Goal: Transaction & Acquisition: Purchase product/service

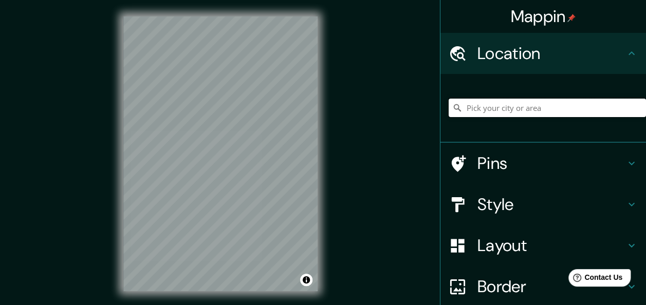
click at [483, 109] on input "Pick your city or area" at bounding box center [547, 108] width 197 height 19
click at [626, 167] on icon at bounding box center [632, 163] width 12 height 12
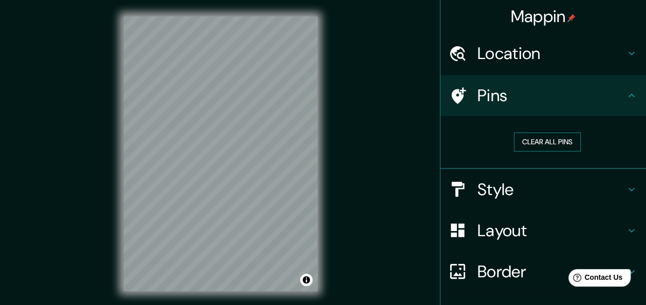
click at [543, 140] on button "Clear all pins" at bounding box center [547, 142] width 67 height 19
click at [494, 97] on h4 "Pins" at bounding box center [552, 95] width 148 height 21
click at [629, 53] on icon at bounding box center [632, 54] width 6 height 4
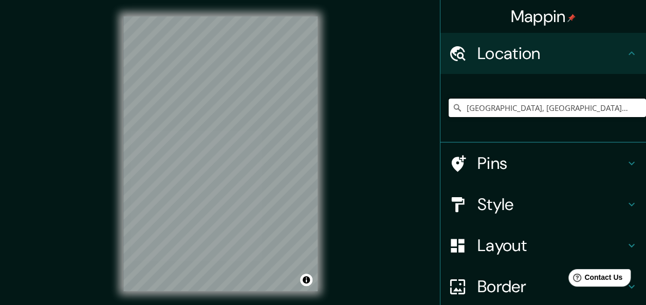
click at [613, 111] on input "[GEOGRAPHIC_DATA], [GEOGRAPHIC_DATA], [GEOGRAPHIC_DATA]" at bounding box center [547, 108] width 197 height 19
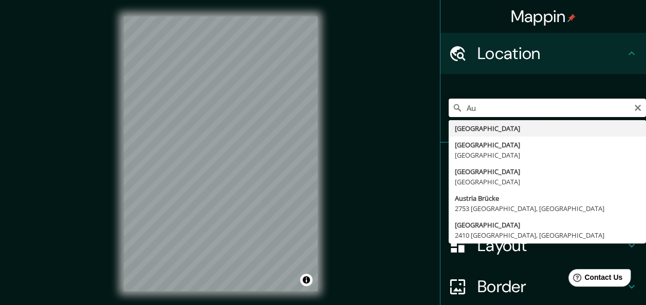
type input "A"
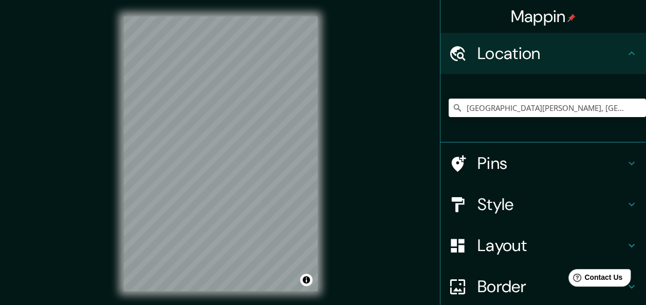
click at [452, 165] on icon at bounding box center [459, 163] width 14 height 16
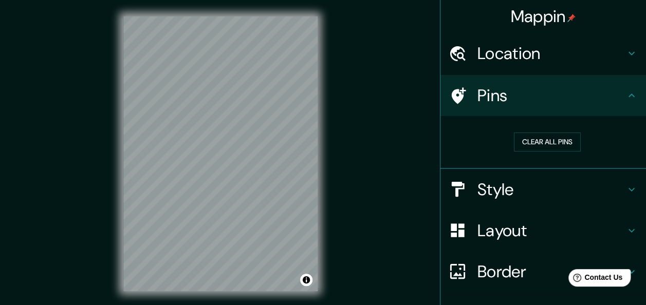
click at [454, 96] on icon at bounding box center [459, 95] width 14 height 16
click at [453, 94] on icon at bounding box center [459, 95] width 14 height 16
click at [526, 57] on h4 "Location" at bounding box center [552, 53] width 148 height 21
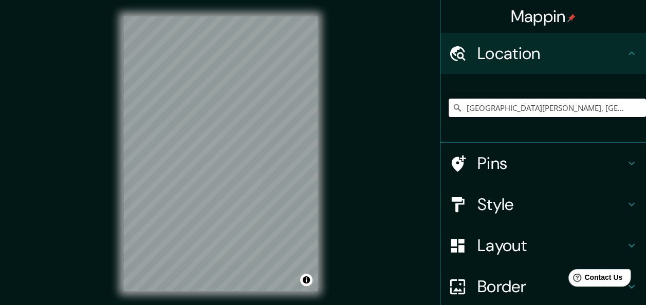
click at [618, 107] on input "[GEOGRAPHIC_DATA][PERSON_NAME], [GEOGRAPHIC_DATA], [GEOGRAPHIC_DATA]" at bounding box center [547, 108] width 197 height 19
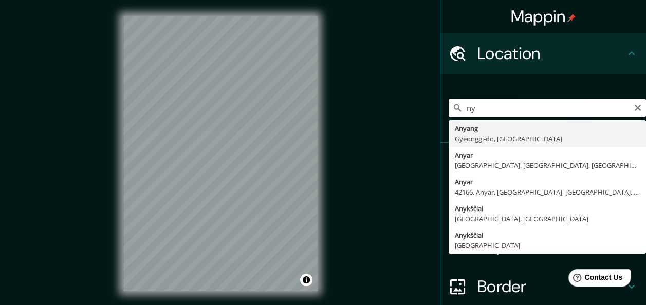
type input "y"
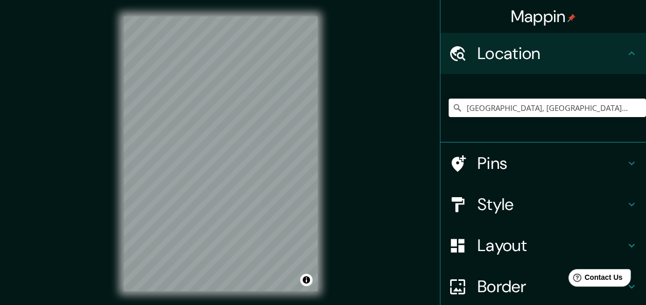
click at [454, 165] on icon at bounding box center [459, 163] width 14 height 16
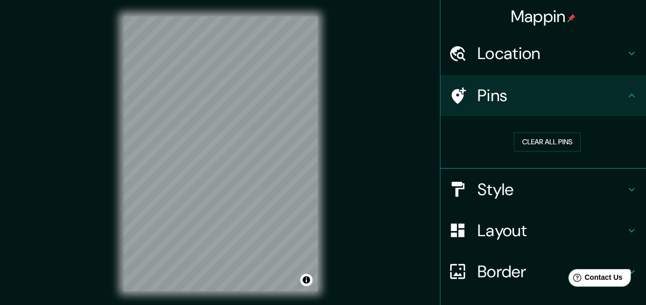
click at [637, 56] on div "Location" at bounding box center [544, 53] width 206 height 41
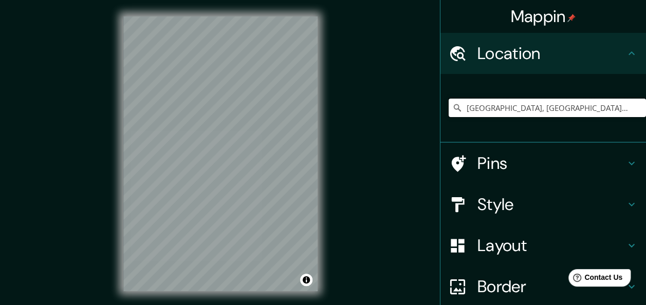
click at [617, 108] on input "[GEOGRAPHIC_DATA], [GEOGRAPHIC_DATA], [GEOGRAPHIC_DATA], [GEOGRAPHIC_DATA]" at bounding box center [547, 108] width 197 height 19
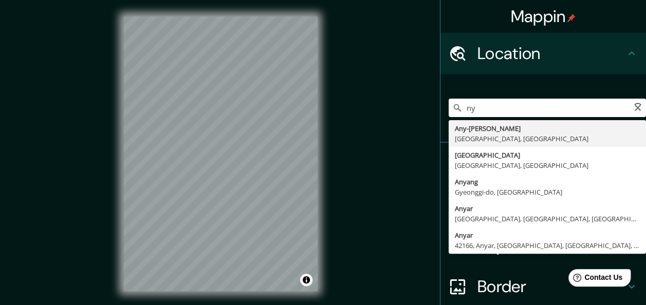
type input "y"
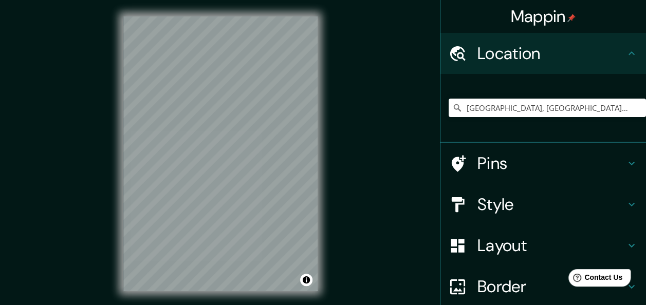
click at [452, 162] on icon at bounding box center [459, 163] width 14 height 16
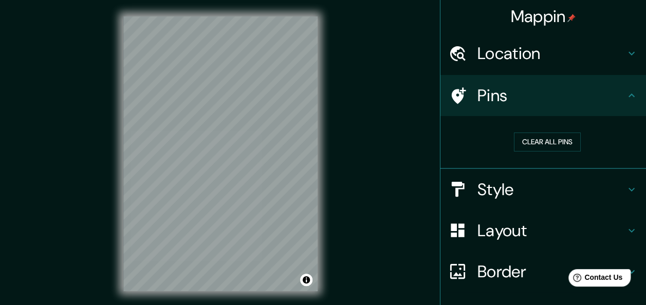
click at [488, 94] on h4 "Pins" at bounding box center [552, 95] width 148 height 21
click at [451, 53] on icon at bounding box center [458, 54] width 18 height 18
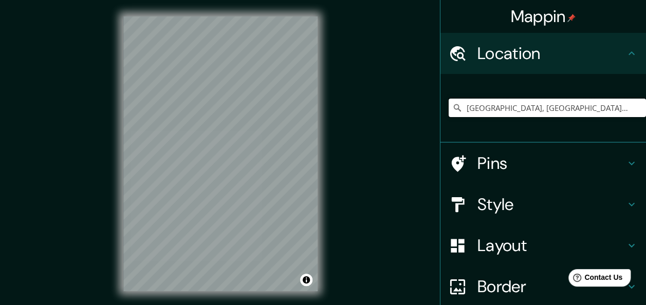
click at [612, 108] on input "[GEOGRAPHIC_DATA], [GEOGRAPHIC_DATA], [GEOGRAPHIC_DATA], [GEOGRAPHIC_DATA]" at bounding box center [547, 108] width 197 height 19
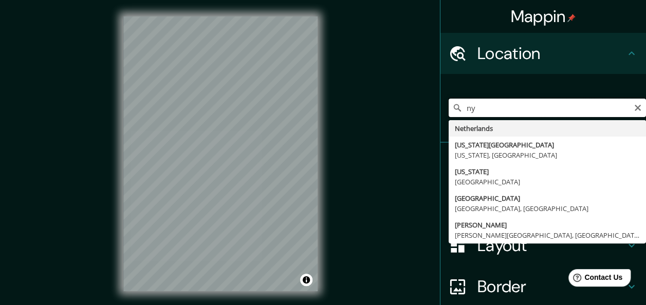
type input "y"
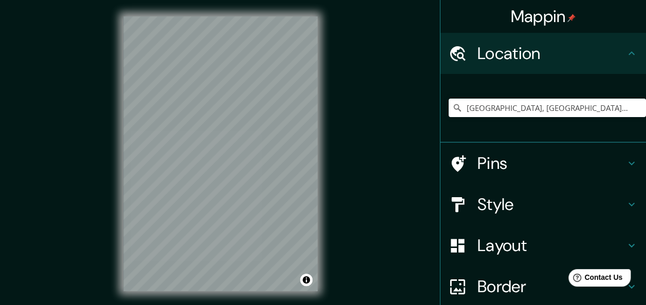
click at [452, 156] on icon at bounding box center [458, 164] width 18 height 18
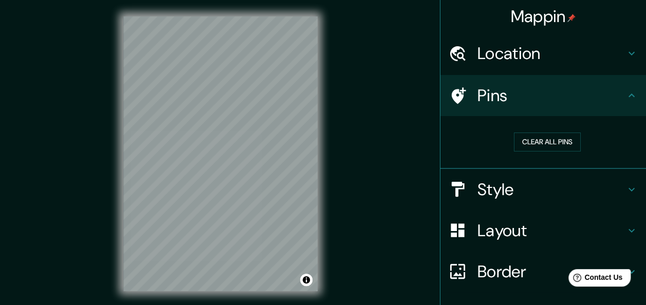
click at [530, 51] on h4 "Location" at bounding box center [552, 53] width 148 height 21
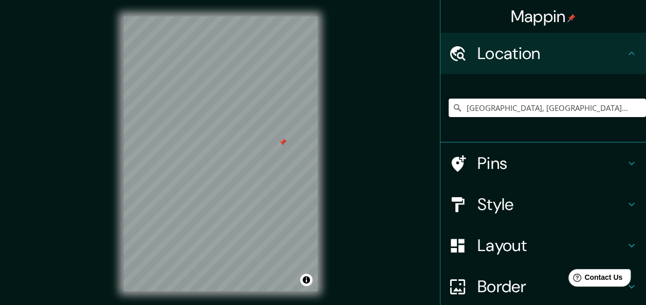
click at [504, 163] on h4 "Pins" at bounding box center [552, 163] width 148 height 21
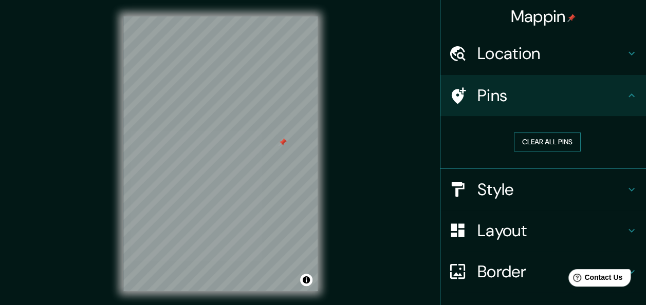
click at [549, 142] on button "Clear all pins" at bounding box center [547, 142] width 67 height 19
click at [626, 54] on icon at bounding box center [632, 53] width 12 height 12
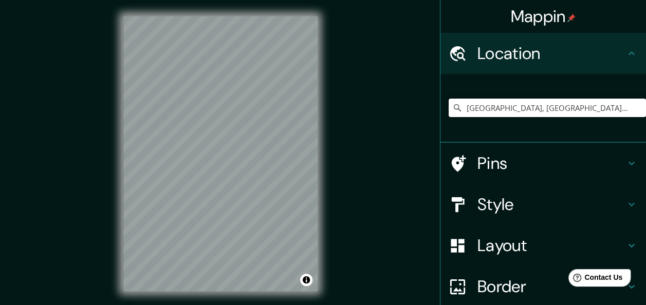
click at [560, 107] on input "[GEOGRAPHIC_DATA], [GEOGRAPHIC_DATA], [GEOGRAPHIC_DATA]" at bounding box center [547, 108] width 197 height 19
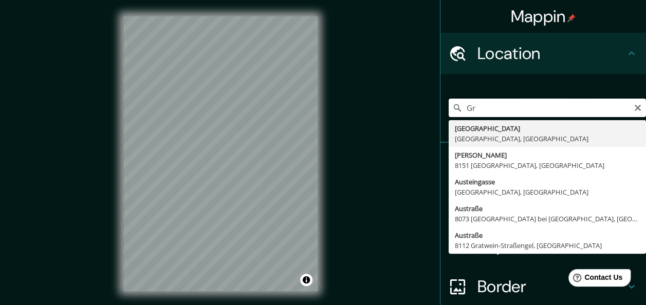
type input "G"
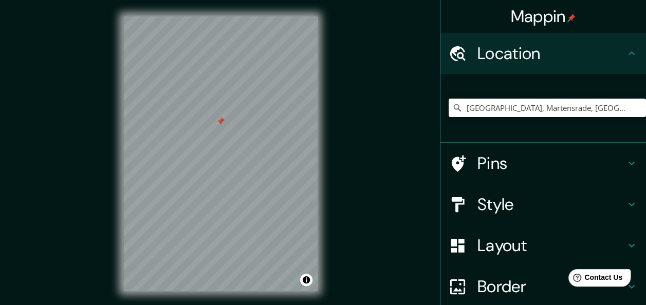
click at [618, 108] on input "[GEOGRAPHIC_DATA], Martensrade, [GEOGRAPHIC_DATA], [GEOGRAPHIC_DATA]" at bounding box center [547, 108] width 197 height 19
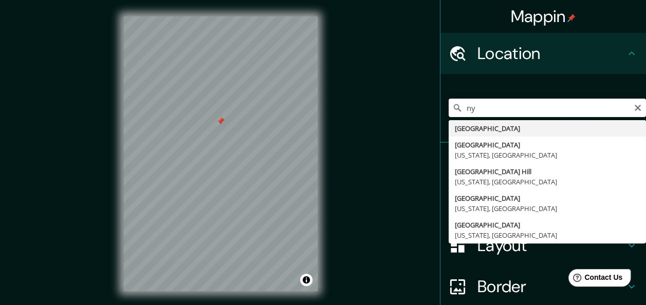
type input "y"
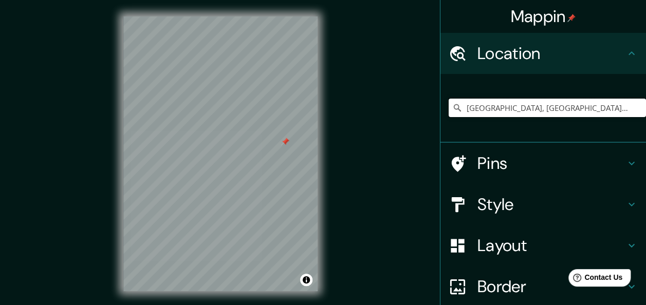
click at [617, 110] on input "[GEOGRAPHIC_DATA], [GEOGRAPHIC_DATA], [GEOGRAPHIC_DATA], [GEOGRAPHIC_DATA]" at bounding box center [547, 108] width 197 height 19
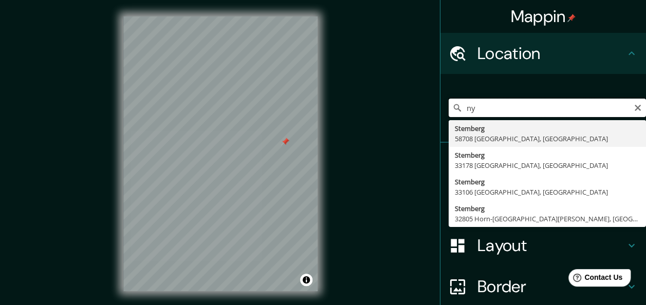
type input "y"
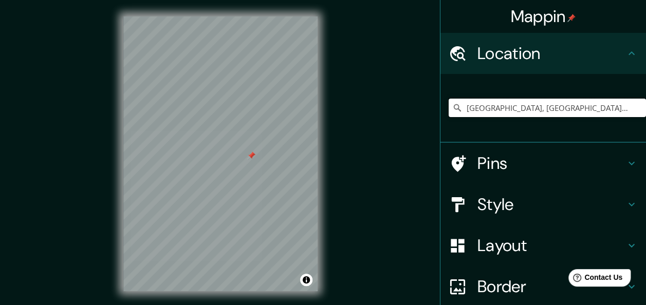
click at [613, 106] on input "[GEOGRAPHIC_DATA], [GEOGRAPHIC_DATA], [GEOGRAPHIC_DATA], [GEOGRAPHIC_DATA]" at bounding box center [547, 108] width 197 height 19
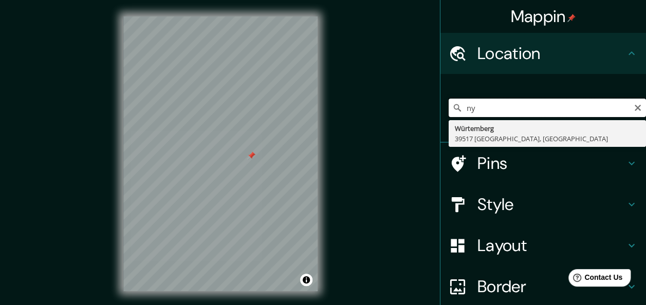
type input "y"
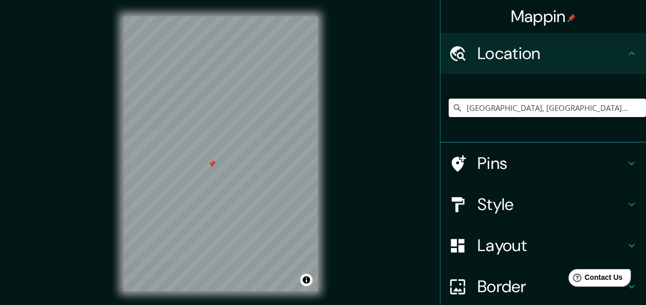
click at [546, 109] on input "[GEOGRAPHIC_DATA], [GEOGRAPHIC_DATA], [GEOGRAPHIC_DATA]" at bounding box center [547, 108] width 197 height 19
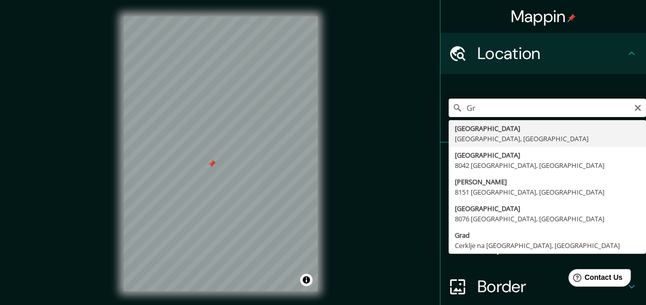
type input "G"
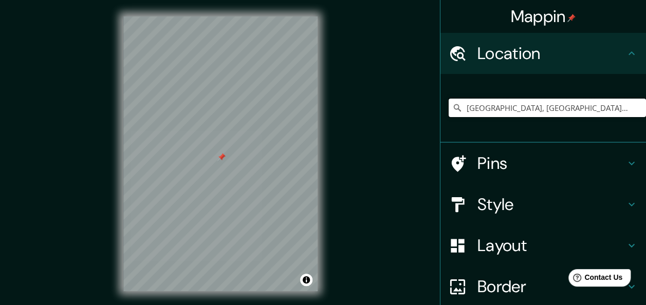
click at [576, 112] on input "[GEOGRAPHIC_DATA], [GEOGRAPHIC_DATA], [GEOGRAPHIC_DATA]" at bounding box center [547, 108] width 197 height 19
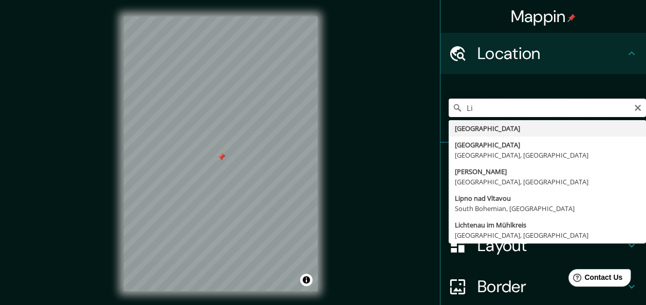
type input "L"
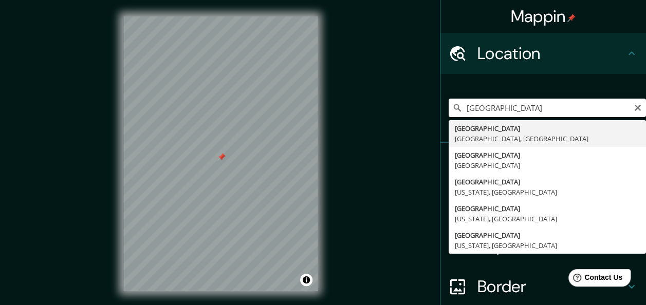
type input "[GEOGRAPHIC_DATA], [GEOGRAPHIC_DATA], [GEOGRAPHIC_DATA]"
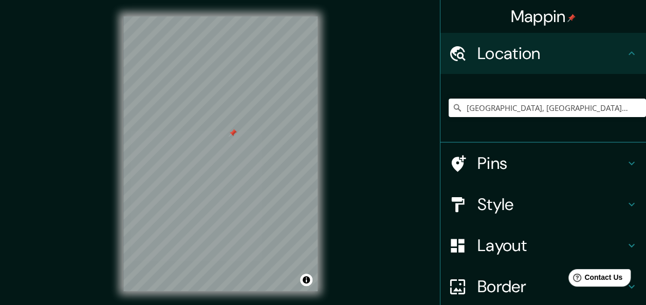
click at [483, 204] on h4 "Style" at bounding box center [552, 204] width 148 height 21
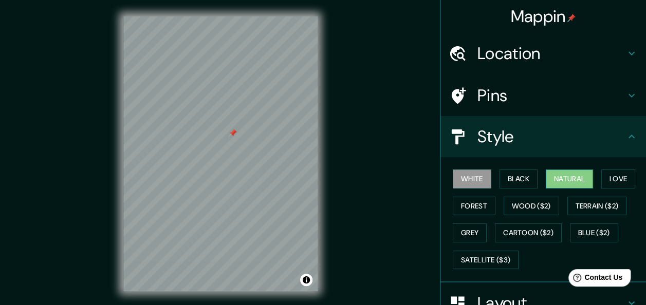
click at [560, 180] on button "Natural" at bounding box center [569, 179] width 47 height 19
click at [621, 179] on button "Love" at bounding box center [619, 179] width 34 height 19
click at [559, 176] on button "Natural" at bounding box center [569, 179] width 47 height 19
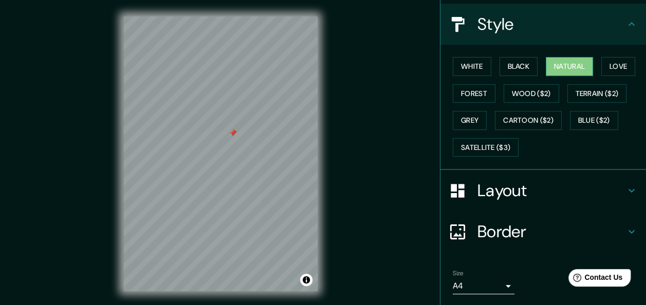
scroll to position [144, 0]
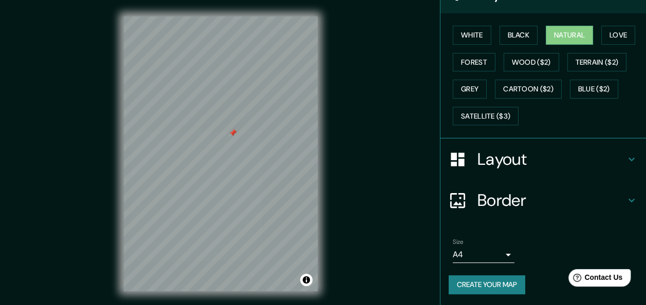
click at [451, 158] on icon at bounding box center [457, 159] width 13 height 13
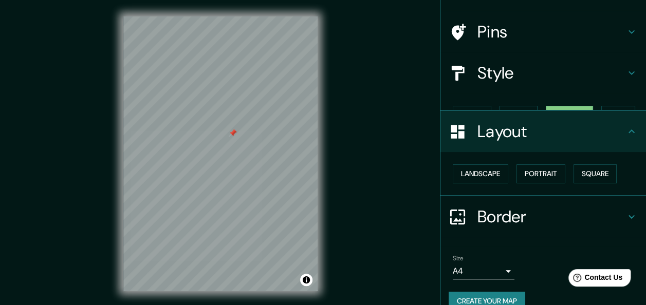
scroll to position [64, 0]
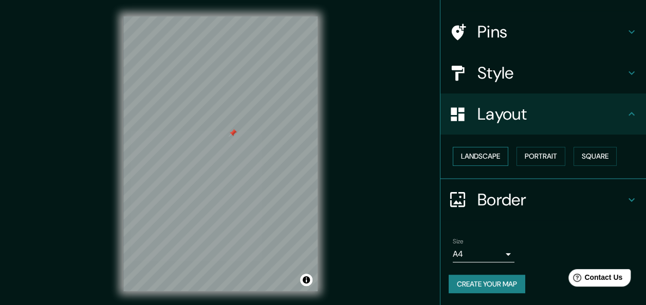
click at [481, 157] on button "Landscape" at bounding box center [481, 156] width 56 height 19
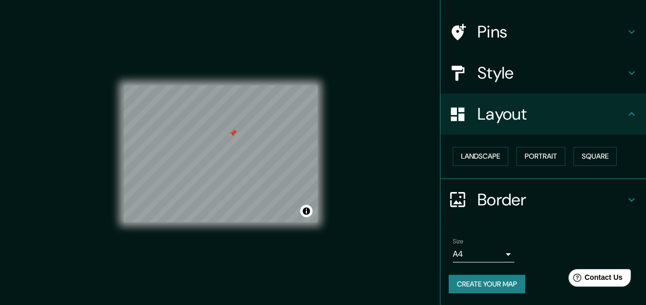
click at [449, 199] on icon at bounding box center [458, 200] width 18 height 18
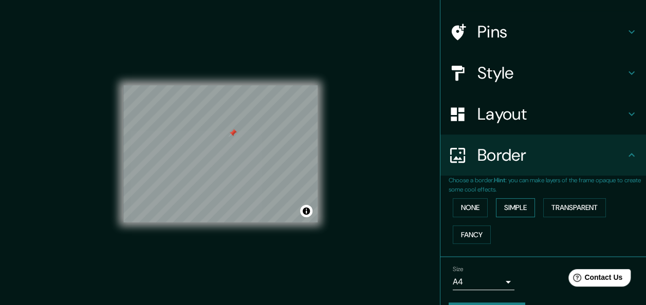
click at [509, 205] on button "Simple" at bounding box center [515, 207] width 39 height 19
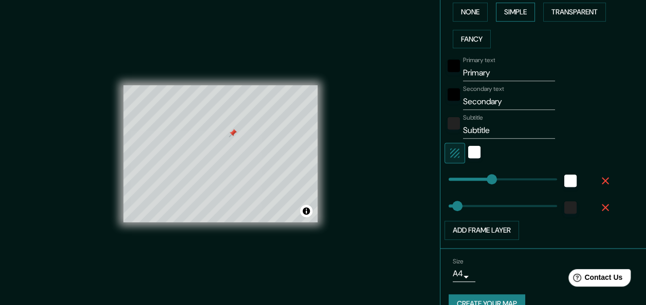
scroll to position [278, 0]
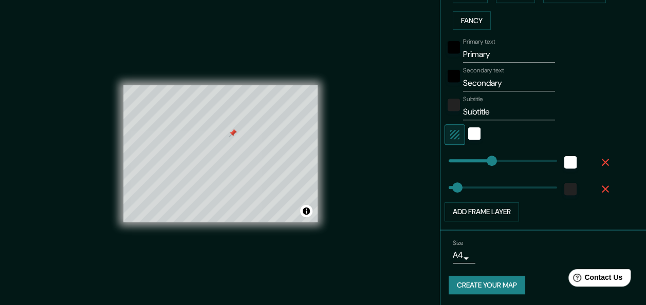
click at [491, 282] on button "Create your map" at bounding box center [487, 285] width 77 height 19
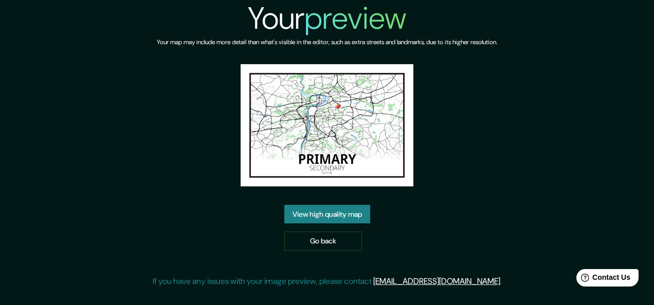
click at [345, 222] on link "View high quality map" at bounding box center [327, 214] width 86 height 19
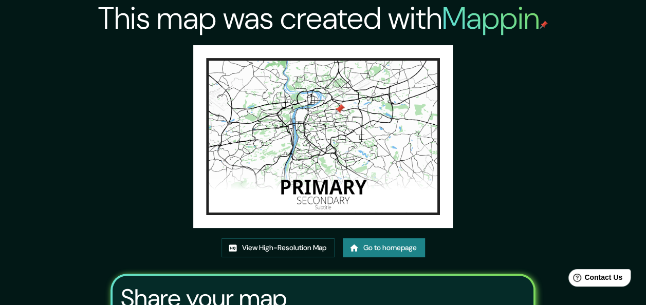
click at [1, 0] on div "This map was created with Mappin View High-Resolution Map Go to homepage Share …" at bounding box center [323, 214] width 646 height 428
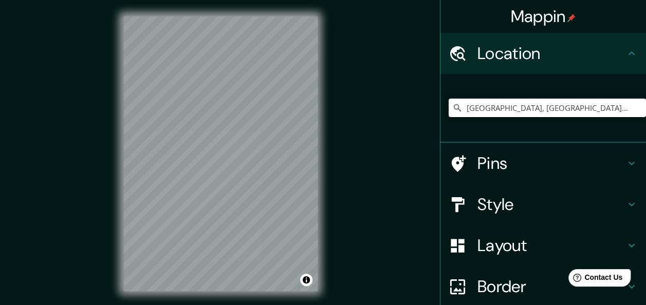
click at [453, 163] on icon at bounding box center [459, 163] width 14 height 16
